Goal: Check status: Check status

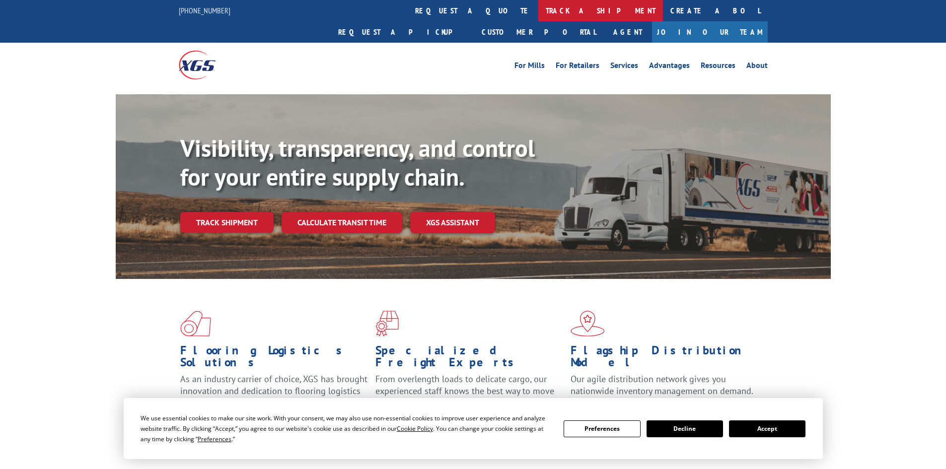
click at [538, 12] on link "track a shipment" at bounding box center [600, 10] width 125 height 21
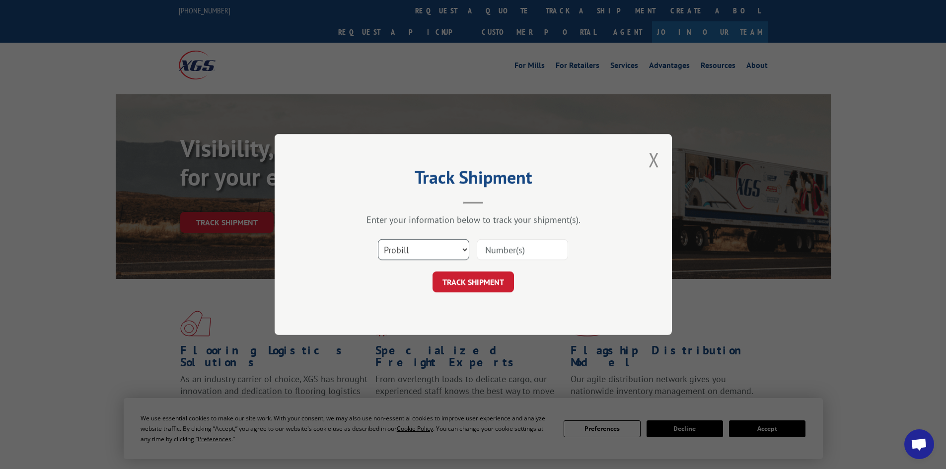
click at [436, 249] on select "Select category... Probill BOL PO" at bounding box center [423, 249] width 91 height 21
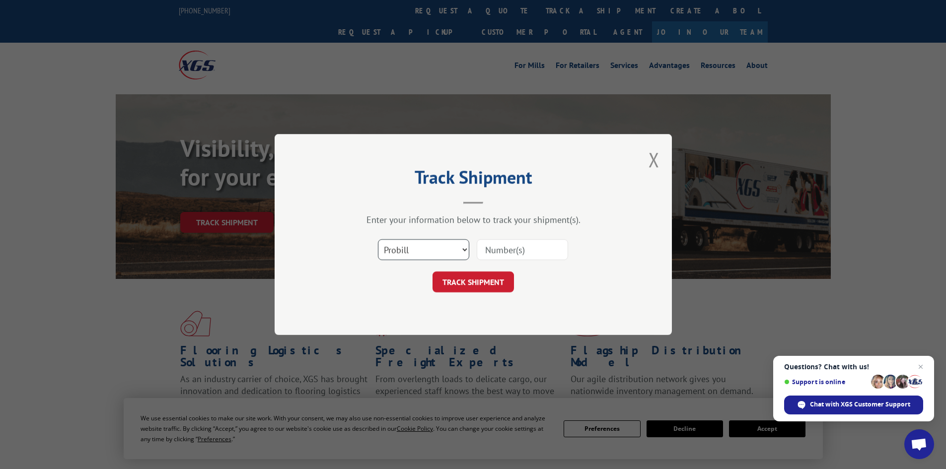
select select "bol"
click at [378, 239] on select "Select category... Probill BOL PO" at bounding box center [423, 249] width 91 height 21
click at [506, 248] on input at bounding box center [522, 249] width 91 height 21
paste input "7063908"
type input "7063908"
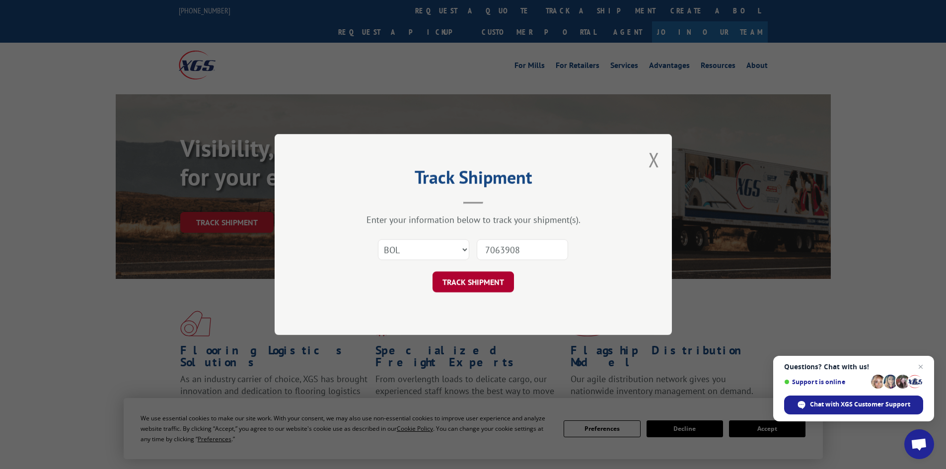
click at [486, 283] on button "TRACK SHIPMENT" at bounding box center [473, 282] width 81 height 21
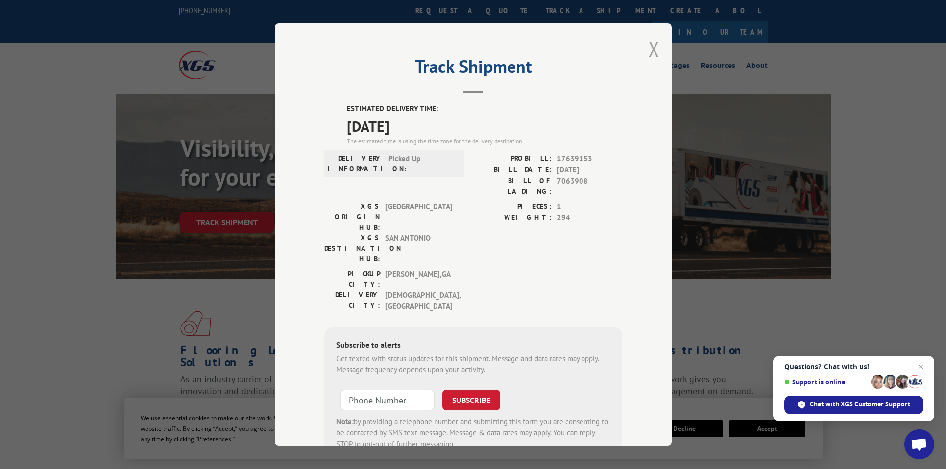
click at [649, 55] on button "Close modal" at bounding box center [654, 49] width 11 height 26
